Goal: Transaction & Acquisition: Purchase product/service

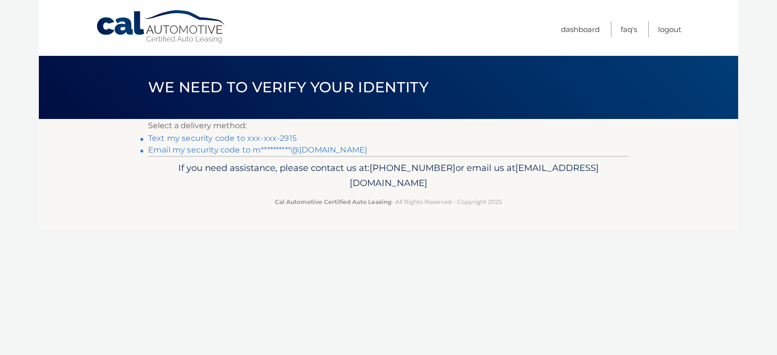
click at [208, 138] on link "Text my security code to xxx-xxx-2915" at bounding box center [222, 137] width 149 height 9
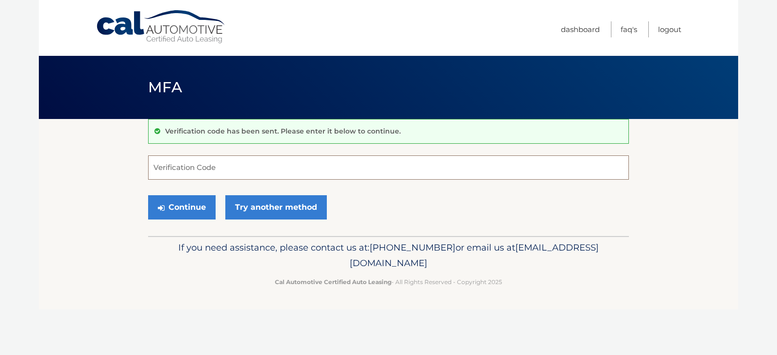
click at [232, 173] on input "Verification Code" at bounding box center [388, 167] width 480 height 24
type input "596871"
click at [183, 202] on button "Continue" at bounding box center [181, 207] width 67 height 24
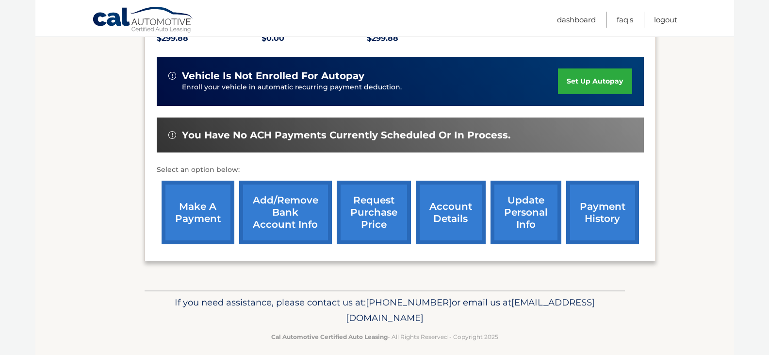
scroll to position [233, 0]
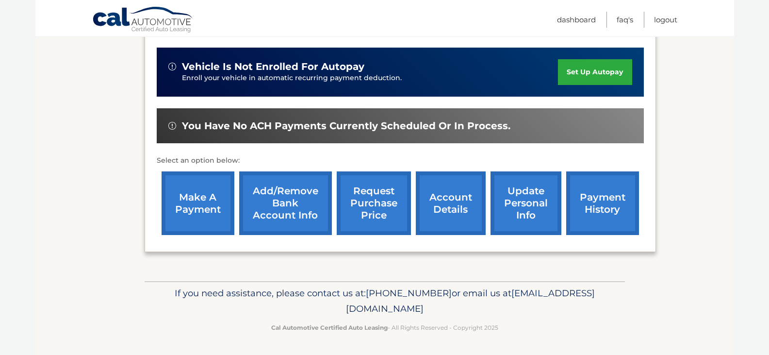
click at [201, 201] on link "make a payment" at bounding box center [198, 203] width 73 height 64
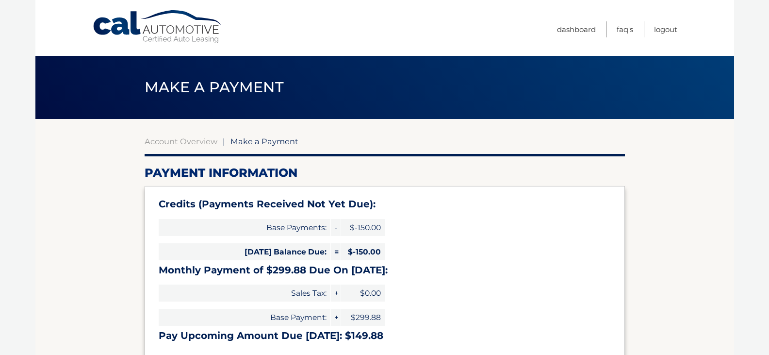
select select "OWI1NzQzMjMtZGRhNi00ODcwLTgwNTAtMTY5MjdlODU1ZWQ2"
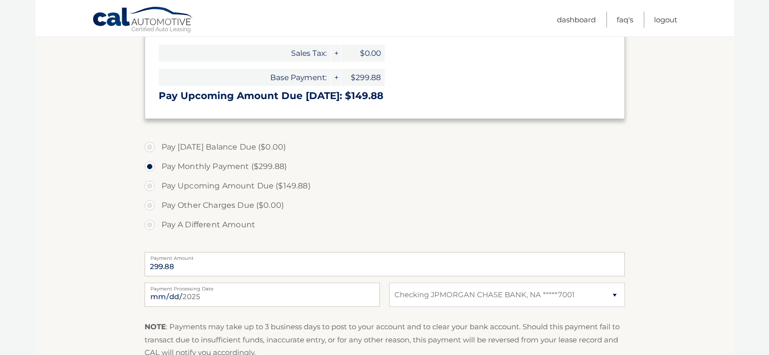
scroll to position [243, 0]
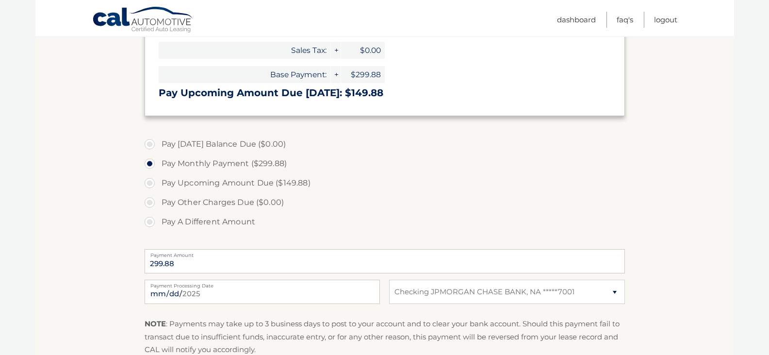
click at [149, 182] on label "Pay Upcoming Amount Due ($149.88)" at bounding box center [385, 182] width 480 height 19
click at [149, 182] on input "Pay Upcoming Amount Due ($149.88)" at bounding box center [154, 181] width 10 height 16
radio input "true"
type input "149.88"
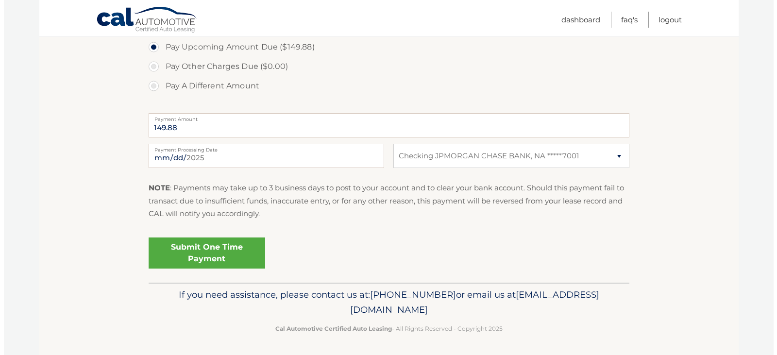
scroll to position [380, 0]
click at [208, 252] on link "Submit One Time Payment" at bounding box center [203, 251] width 116 height 31
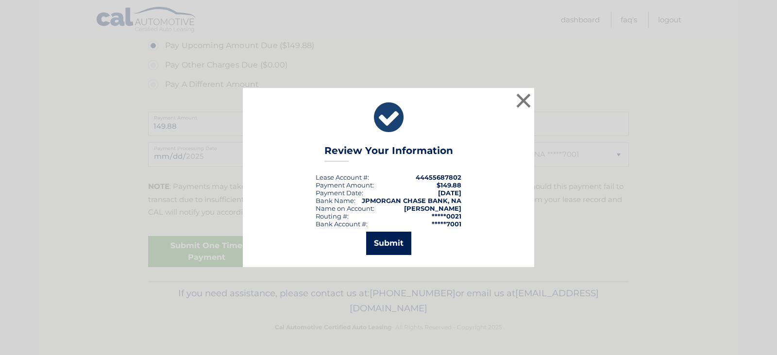
click at [389, 241] on button "Submit" at bounding box center [388, 243] width 45 height 23
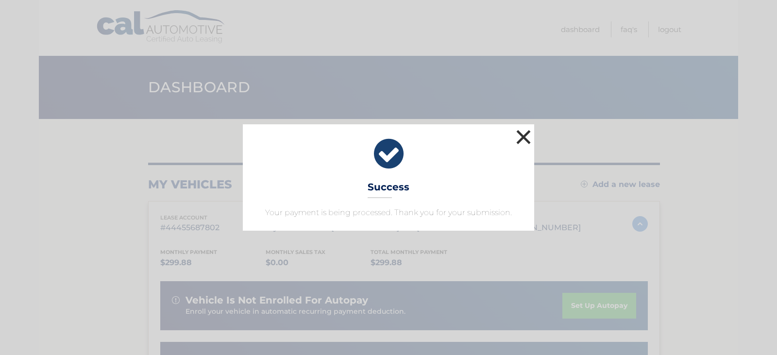
click at [526, 135] on button "×" at bounding box center [522, 136] width 19 height 19
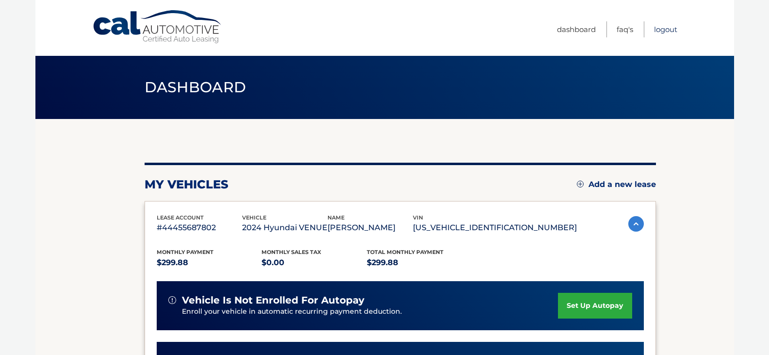
click at [666, 29] on link "Logout" at bounding box center [665, 29] width 23 height 16
